Goal: Task Accomplishment & Management: Use online tool/utility

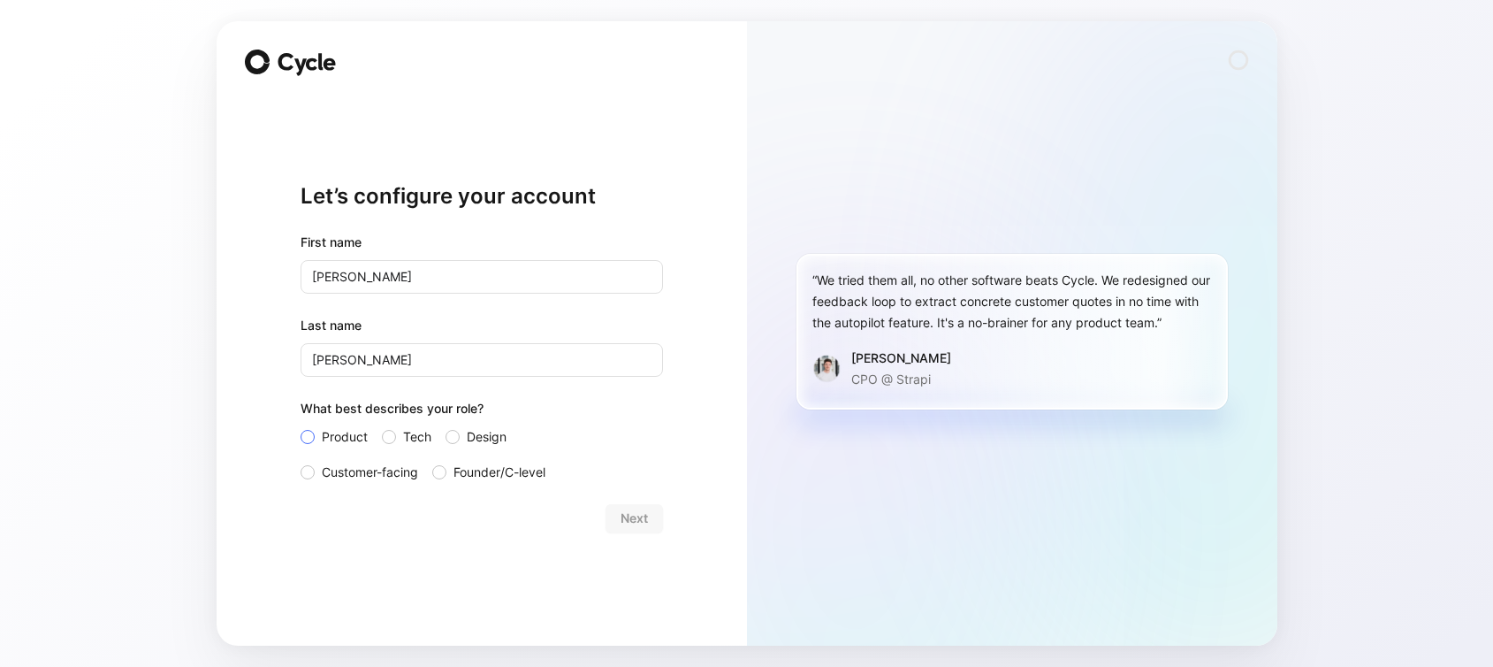
click at [356, 430] on span "Product" at bounding box center [345, 436] width 46 height 21
click at [301, 426] on input "Product" at bounding box center [301, 426] width 0 height 0
click at [627, 519] on span "Next" at bounding box center [634, 517] width 27 height 21
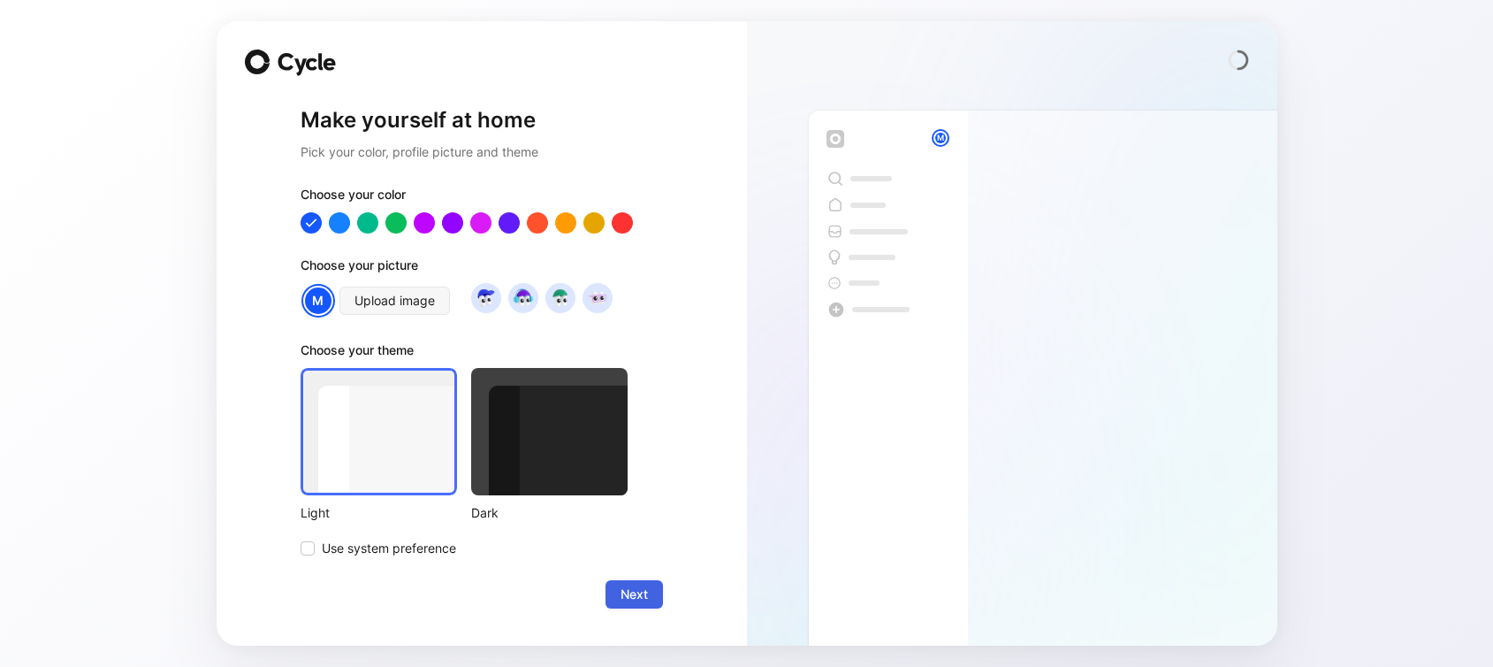
click at [639, 591] on span "Next" at bounding box center [634, 593] width 27 height 21
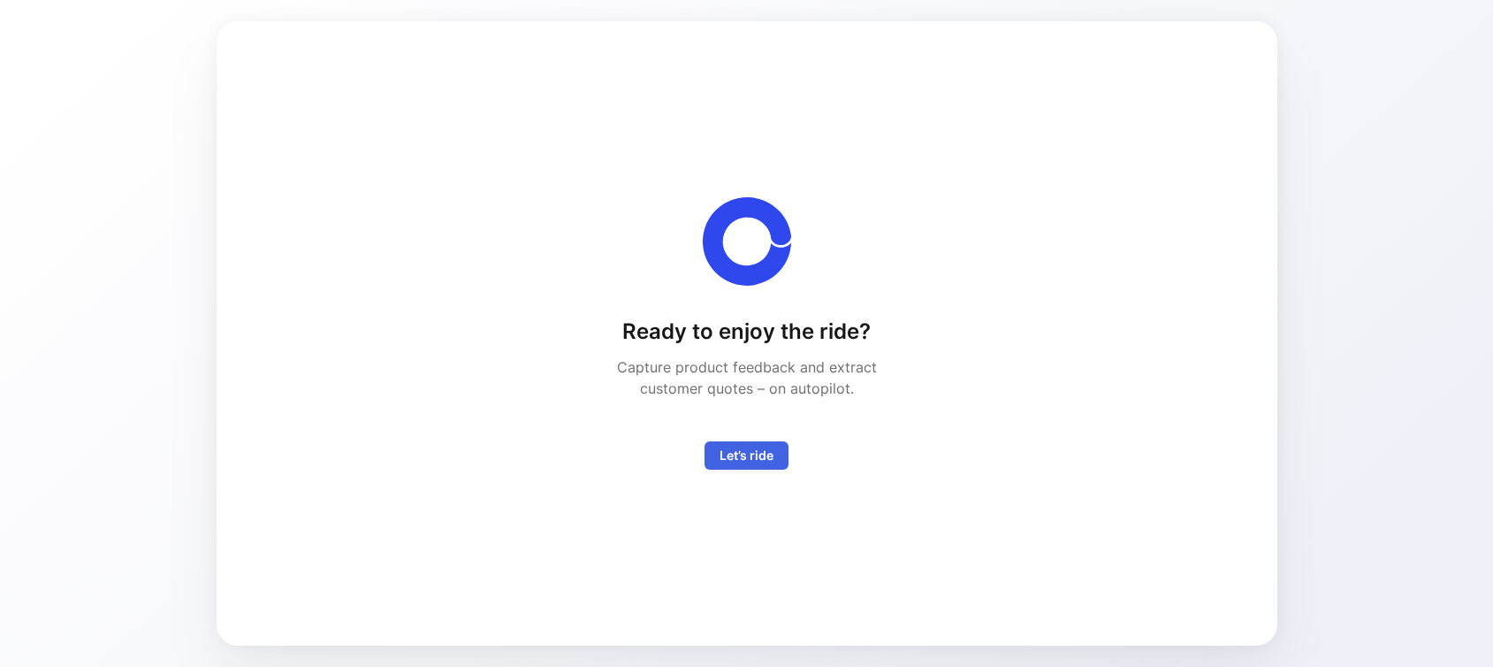
click at [755, 453] on span "Let’s ride" at bounding box center [747, 455] width 54 height 21
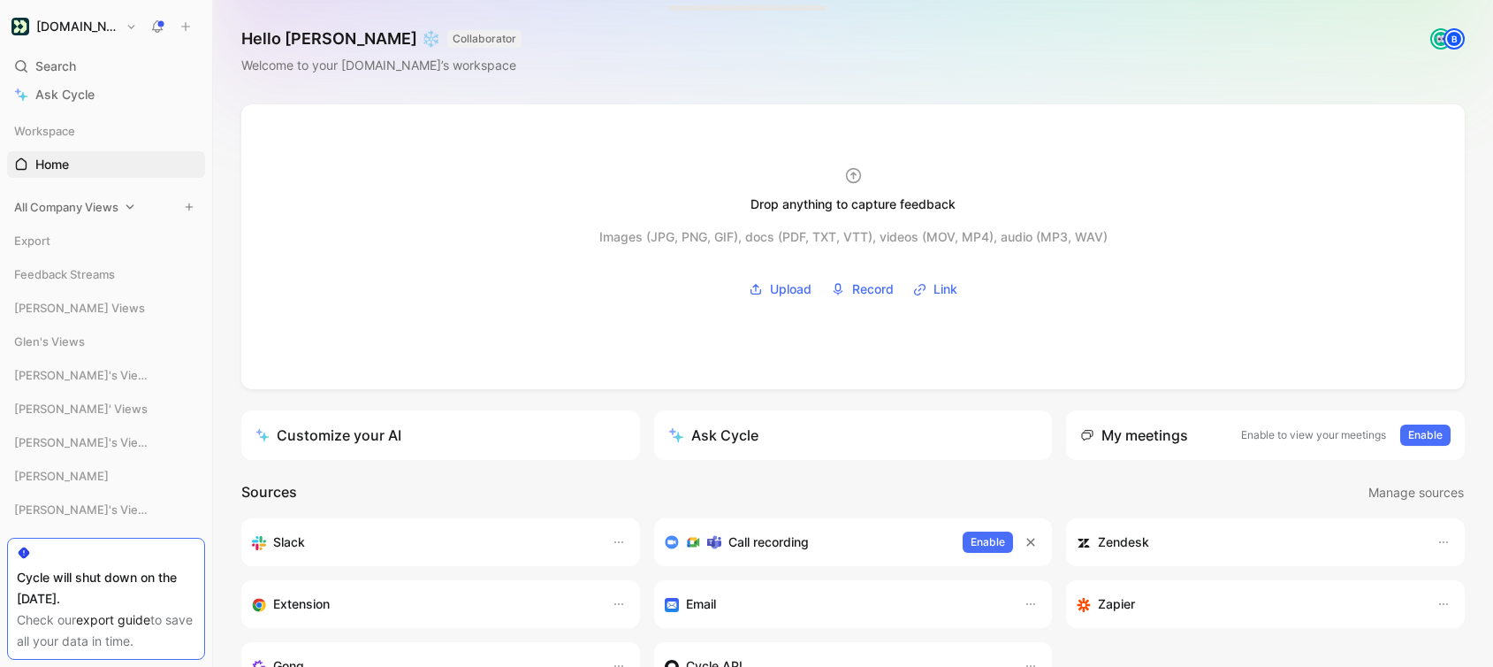
click at [128, 206] on icon at bounding box center [130, 206] width 8 height 4
click at [111, 248] on span "Voice of Customer - All Areas" at bounding box center [107, 241] width 145 height 18
